Goal: Information Seeking & Learning: Get advice/opinions

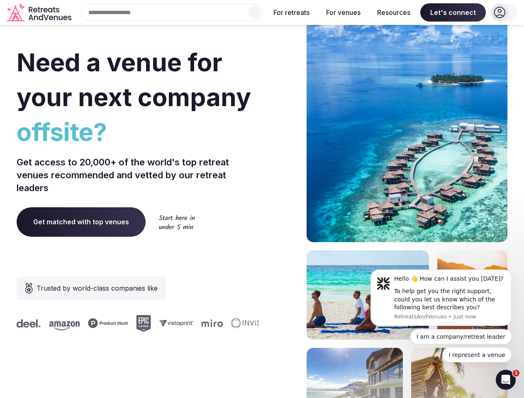
click at [262, 199] on div "Need a venue for your next company offsite? Get access to 20,000+ of the world'…" at bounding box center [262, 247] width 490 height 499
click at [172, 12] on div "Search Popular Destinations [GEOGRAPHIC_DATA], [GEOGRAPHIC_DATA] [GEOGRAPHIC_DA…" at bounding box center [169, 12] width 189 height 17
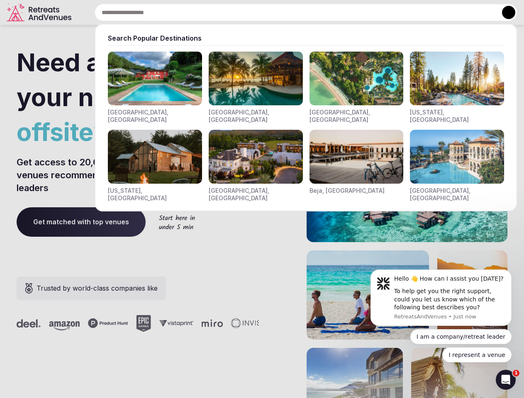
click at [254, 12] on input "text" at bounding box center [306, 12] width 422 height 17
click at [291, 12] on input "text" at bounding box center [306, 12] width 422 height 17
click at [343, 12] on input "text" at bounding box center [306, 12] width 422 height 17
click at [393, 12] on input "text" at bounding box center [306, 12] width 422 height 17
click at [453, 12] on input "text" at bounding box center [306, 12] width 422 height 17
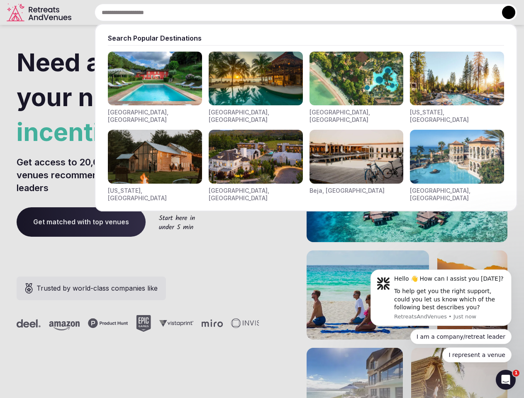
click at [504, 12] on button at bounding box center [508, 12] width 13 height 13
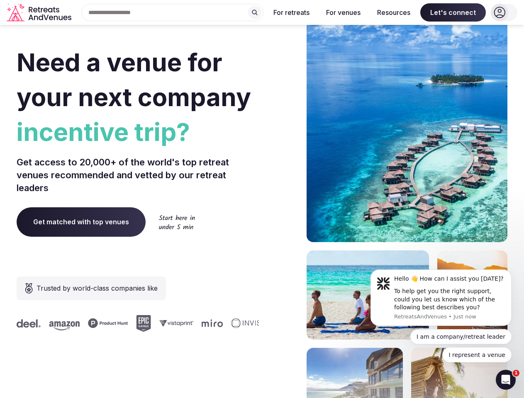
click at [441, 298] on div "To help get you the right support, could you let us know which of the following…" at bounding box center [449, 299] width 111 height 24
